Goal: Check status: Check status

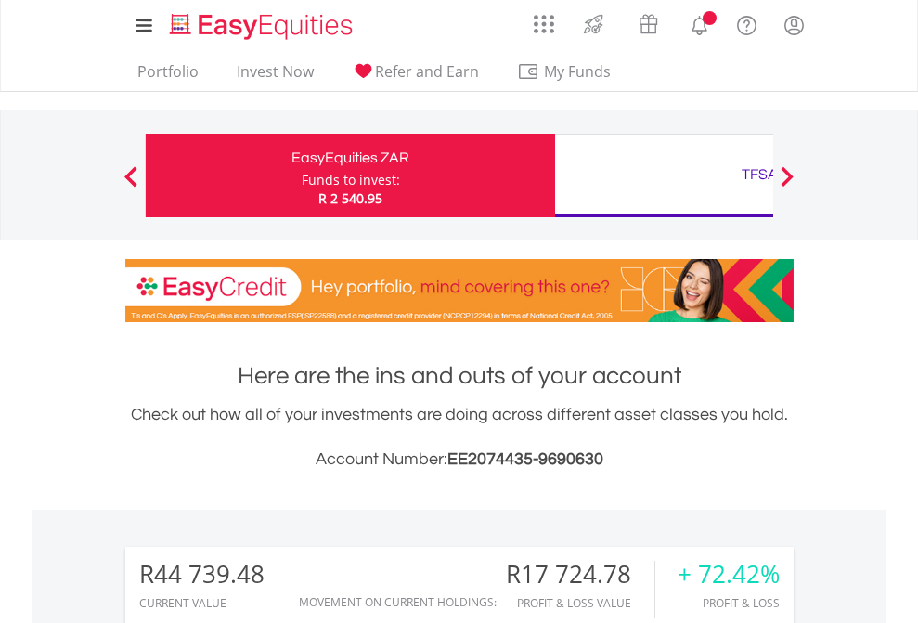
scroll to position [178, 291]
click at [302, 175] on div "Funds to invest:" at bounding box center [351, 180] width 98 height 19
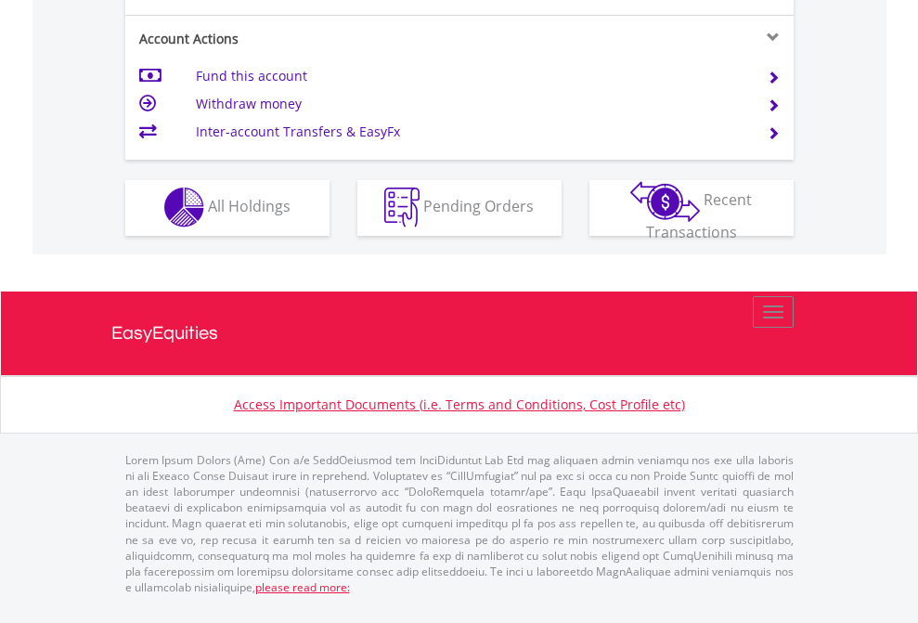
scroll to position [1735, 0]
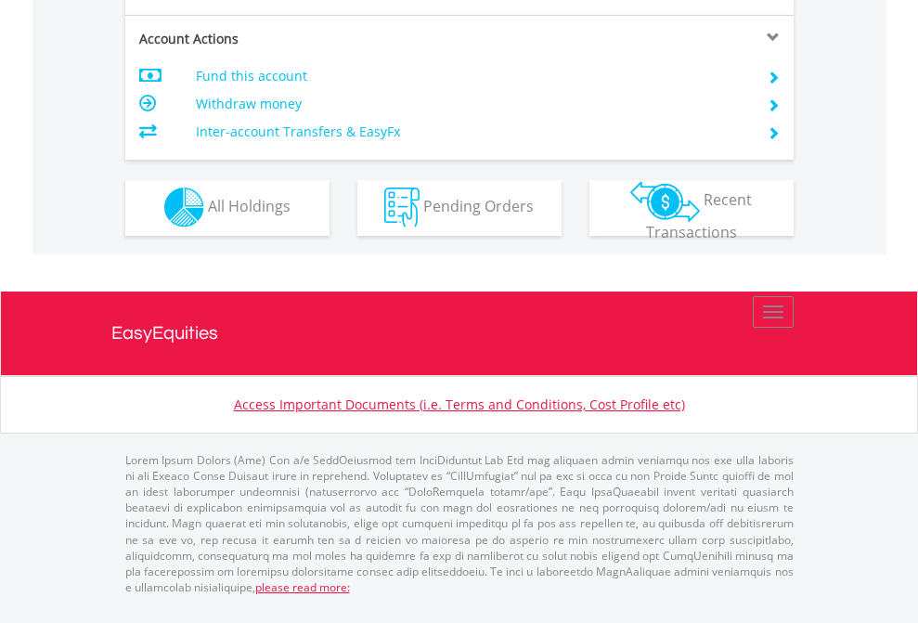
scroll to position [1582, 0]
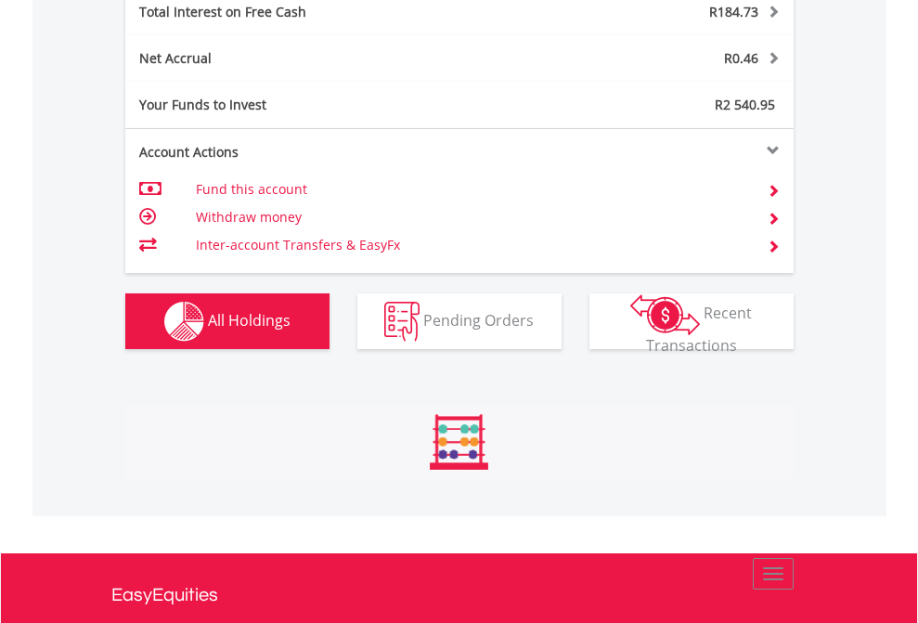
scroll to position [178, 291]
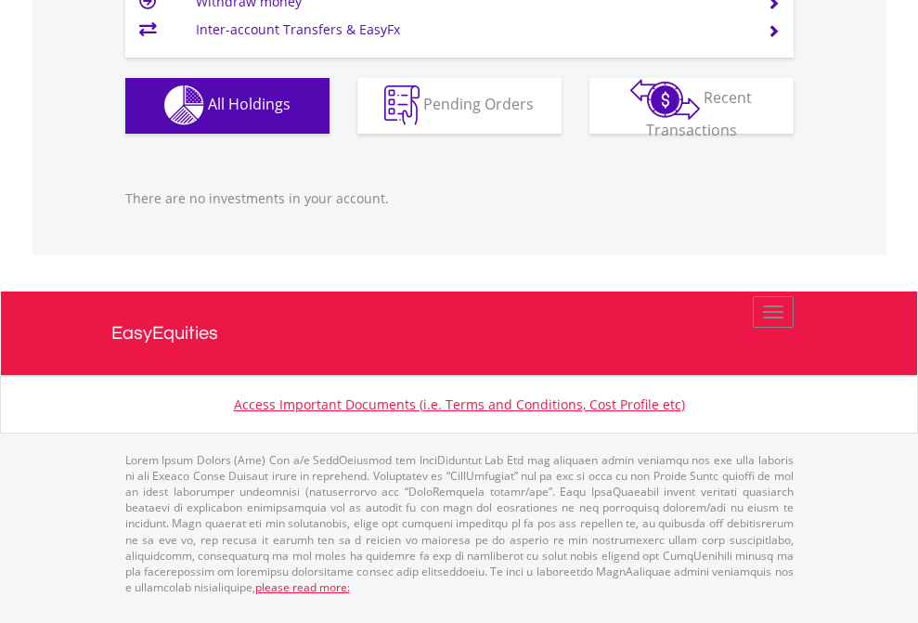
scroll to position [178, 291]
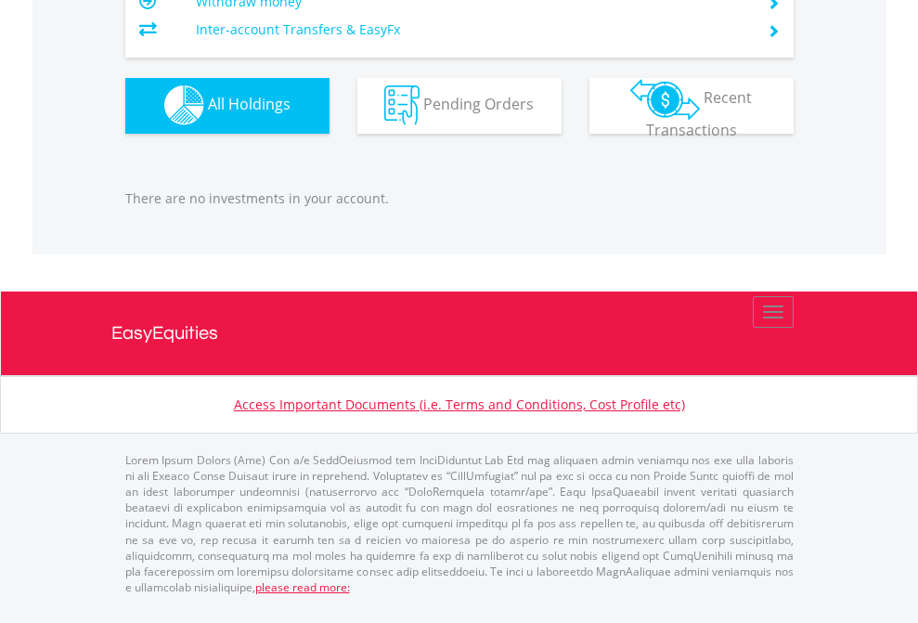
scroll to position [178, 291]
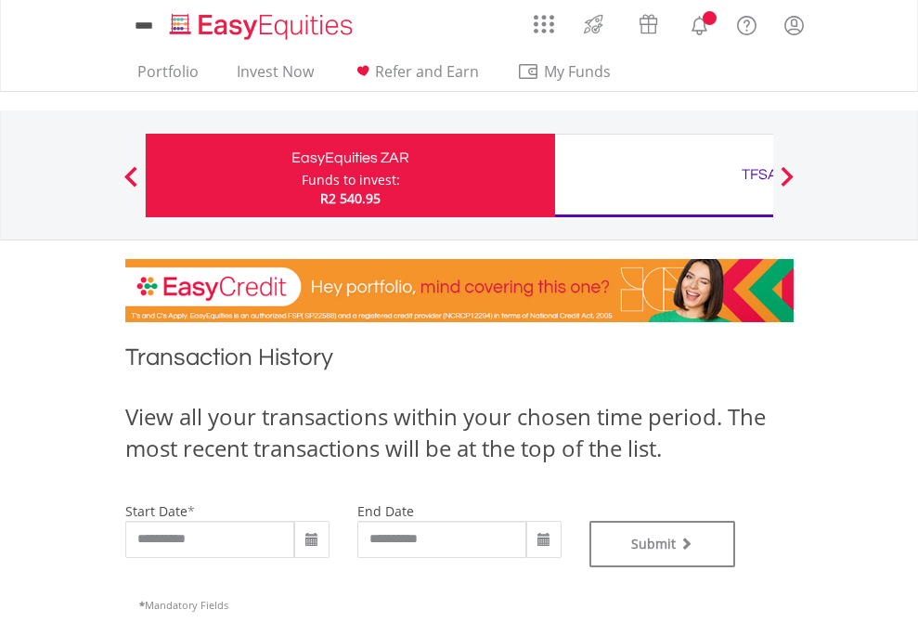
type input "**********"
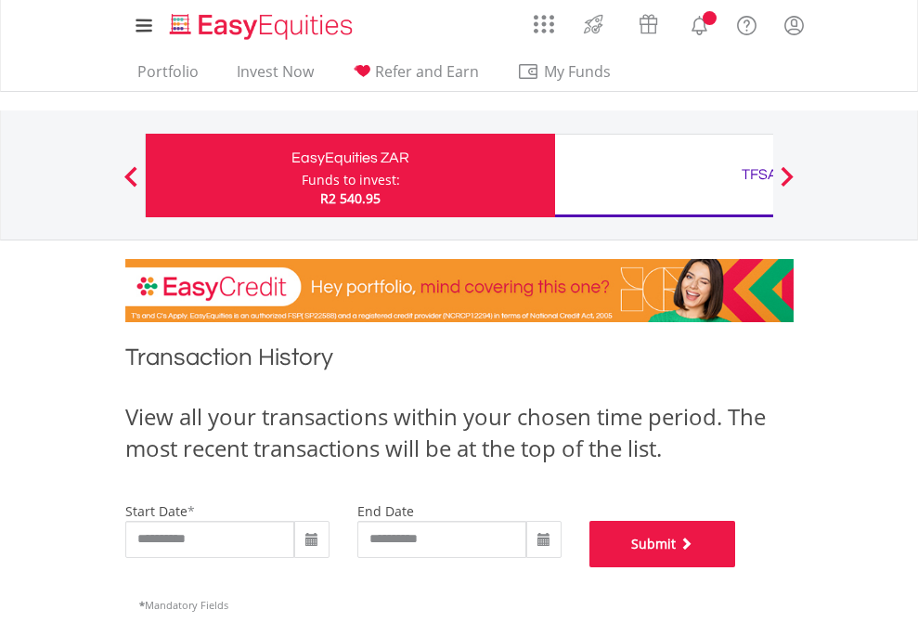
click at [736, 567] on button "Submit" at bounding box center [662, 544] width 147 height 46
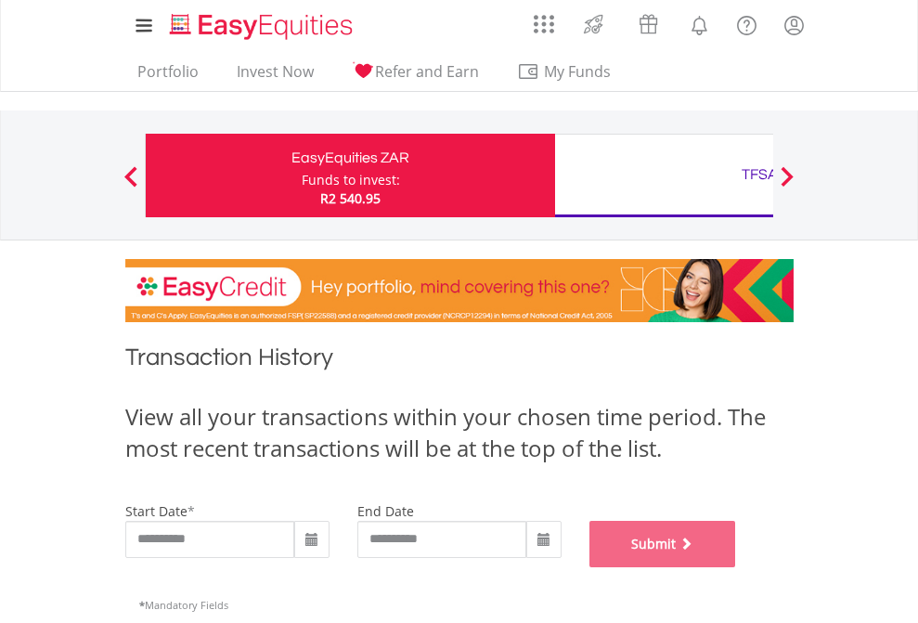
scroll to position [753, 0]
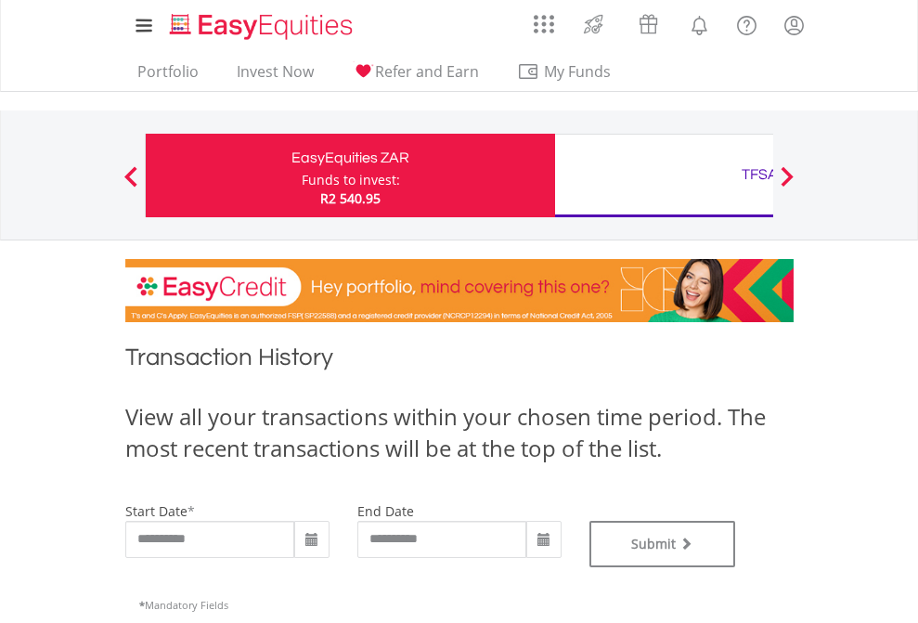
click at [663, 175] on div "TFSA" at bounding box center [759, 174] width 387 height 26
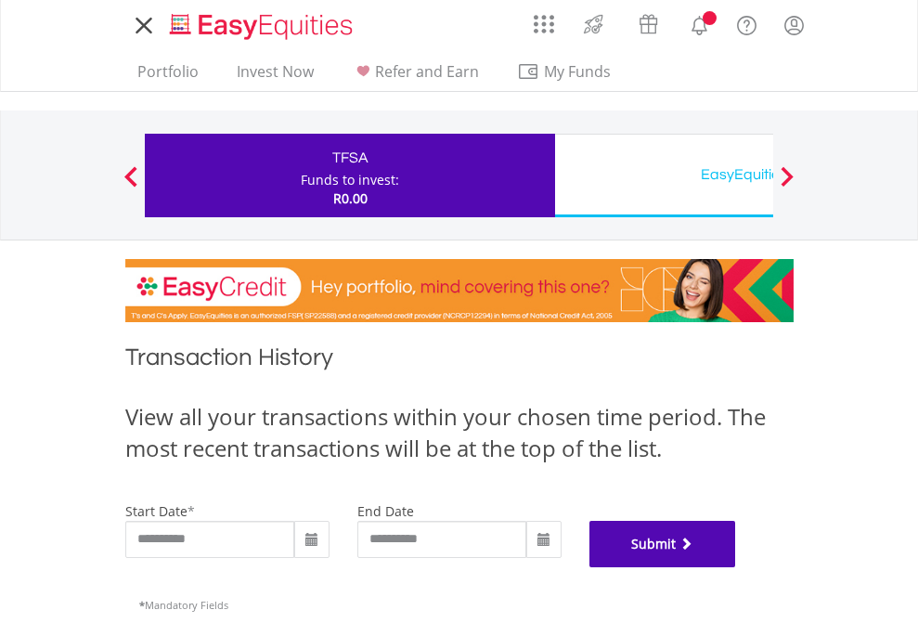
click at [736, 567] on button "Submit" at bounding box center [662, 544] width 147 height 46
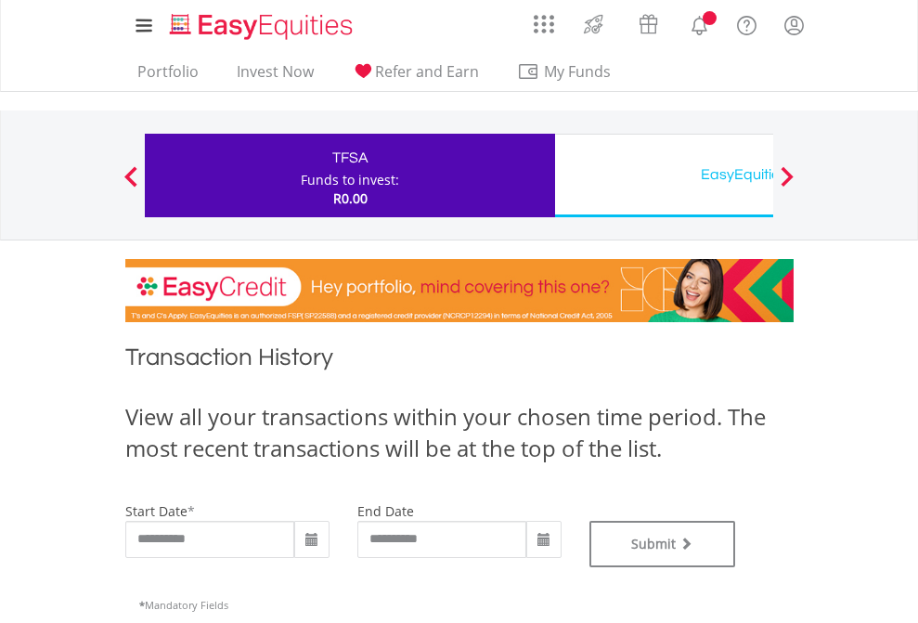
click at [663, 175] on div "EasyEquities USD" at bounding box center [759, 174] width 387 height 26
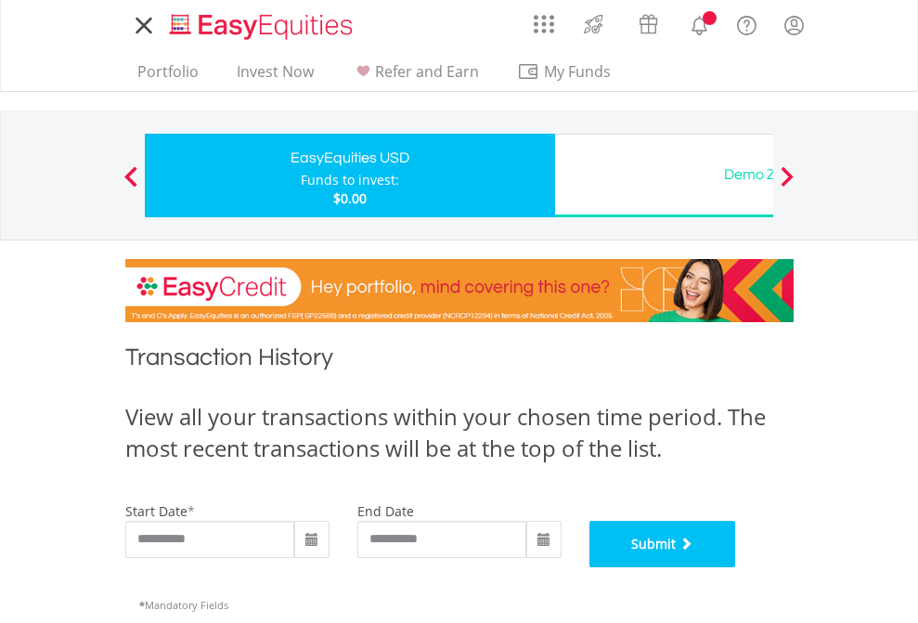
click at [736, 567] on button "Submit" at bounding box center [662, 544] width 147 height 46
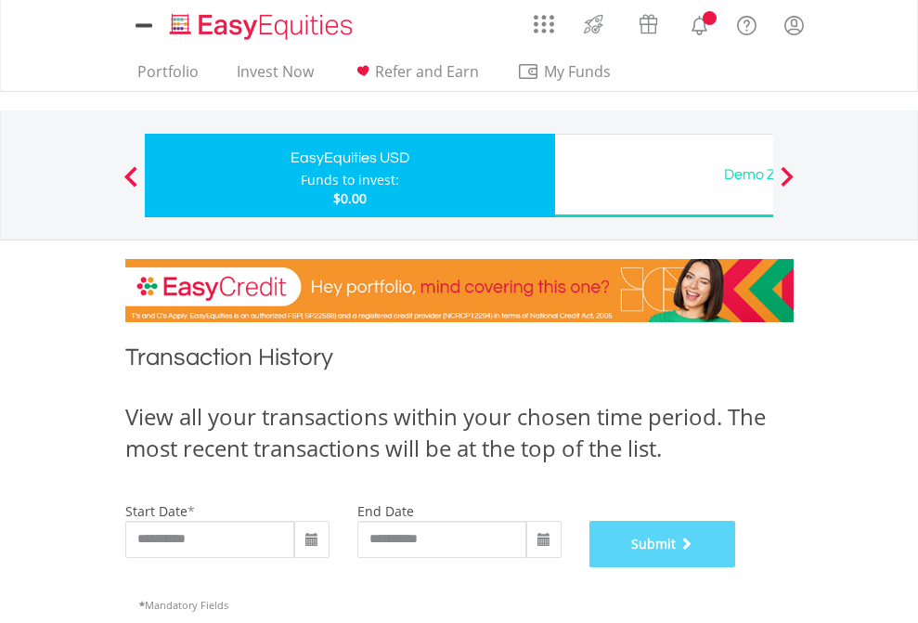
scroll to position [753, 0]
